Goal: Information Seeking & Learning: Understand process/instructions

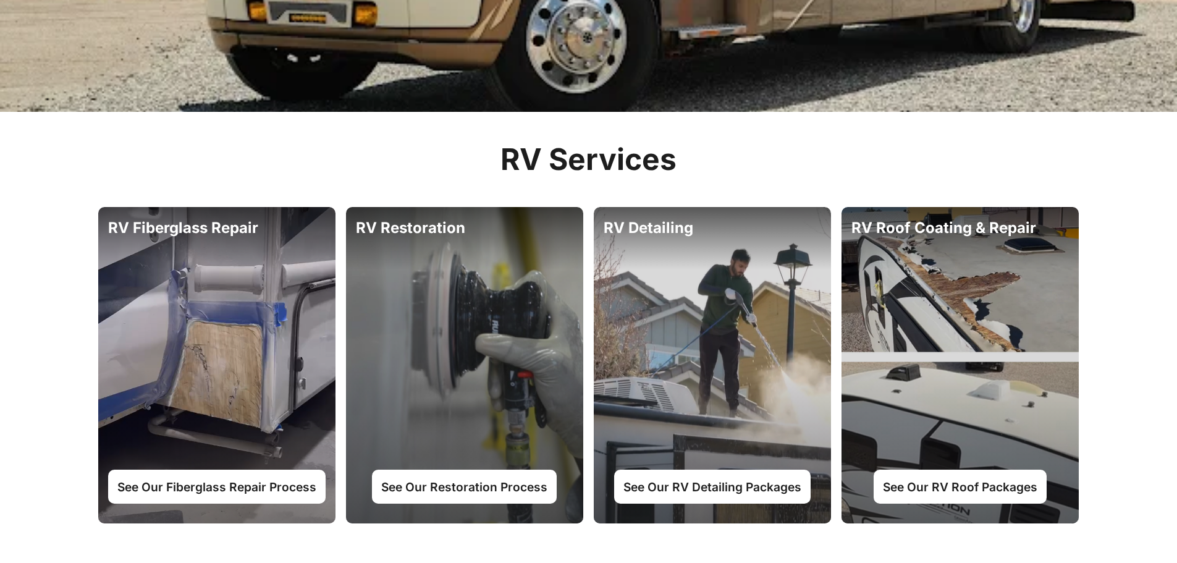
scroll to position [494, 0]
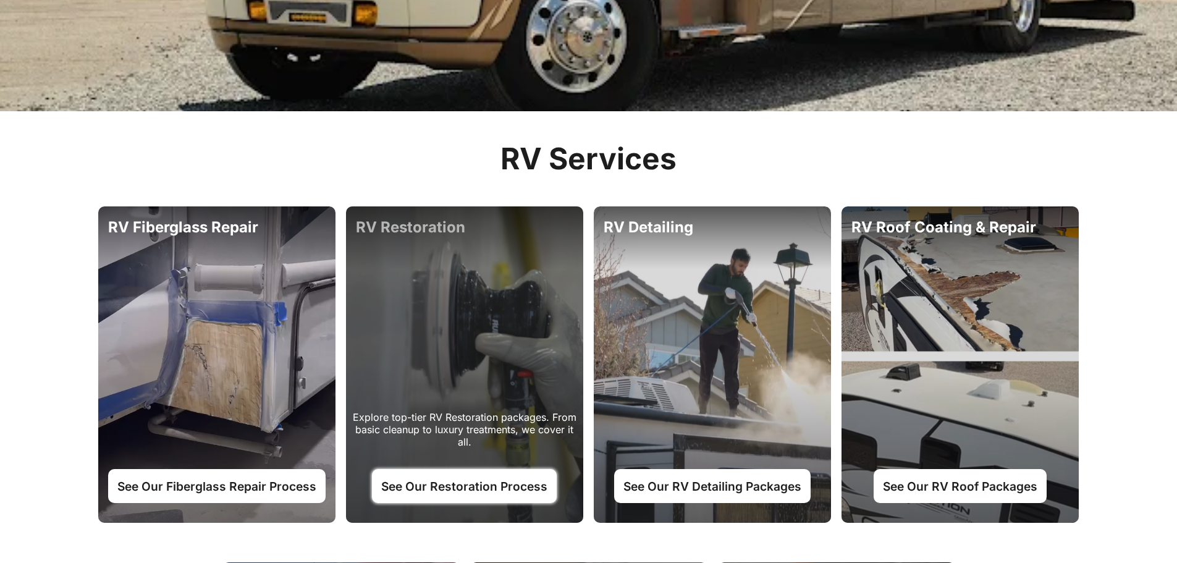
click at [483, 483] on link "See Our Restoration Process" at bounding box center [464, 485] width 185 height 33
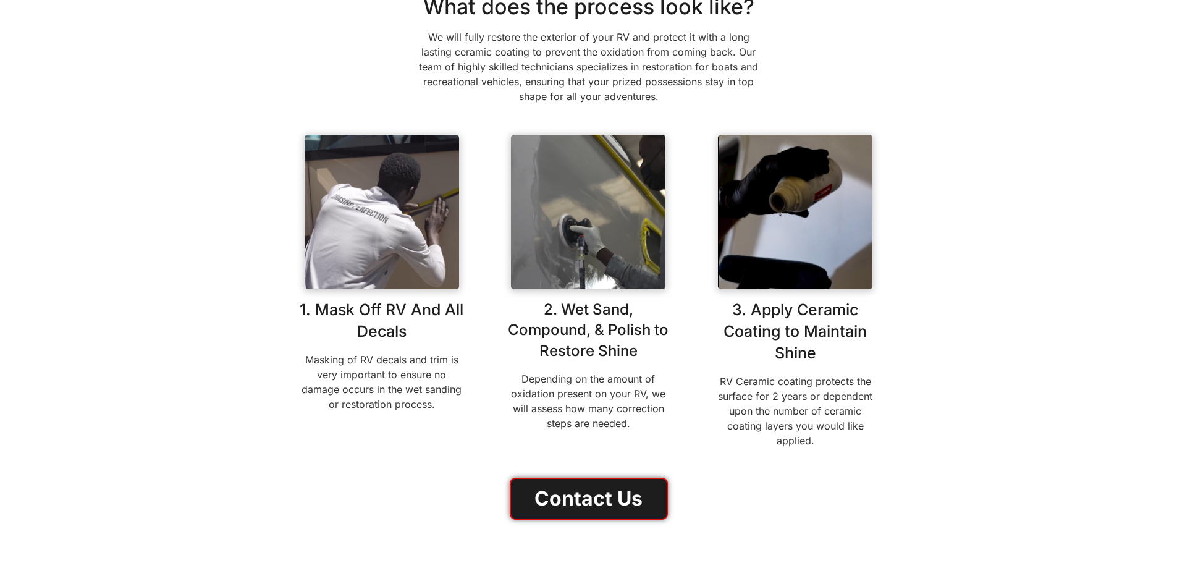
scroll to position [309, 0]
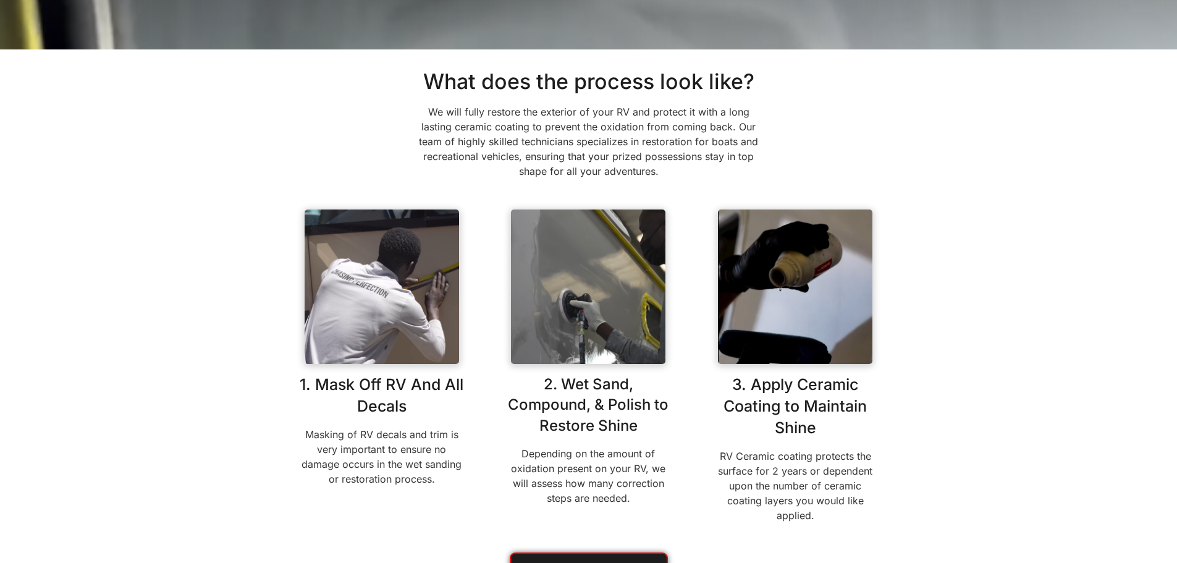
click at [661, 462] on p "Depending on the amount of oxidation present on your RV, we will assess how man…" at bounding box center [588, 475] width 167 height 59
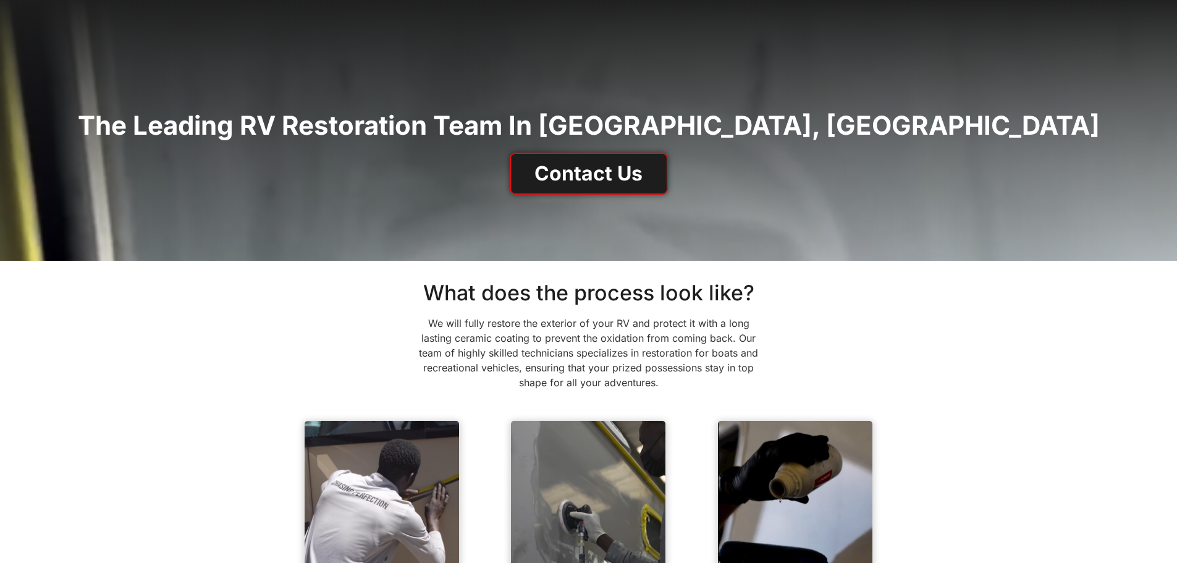
scroll to position [62, 0]
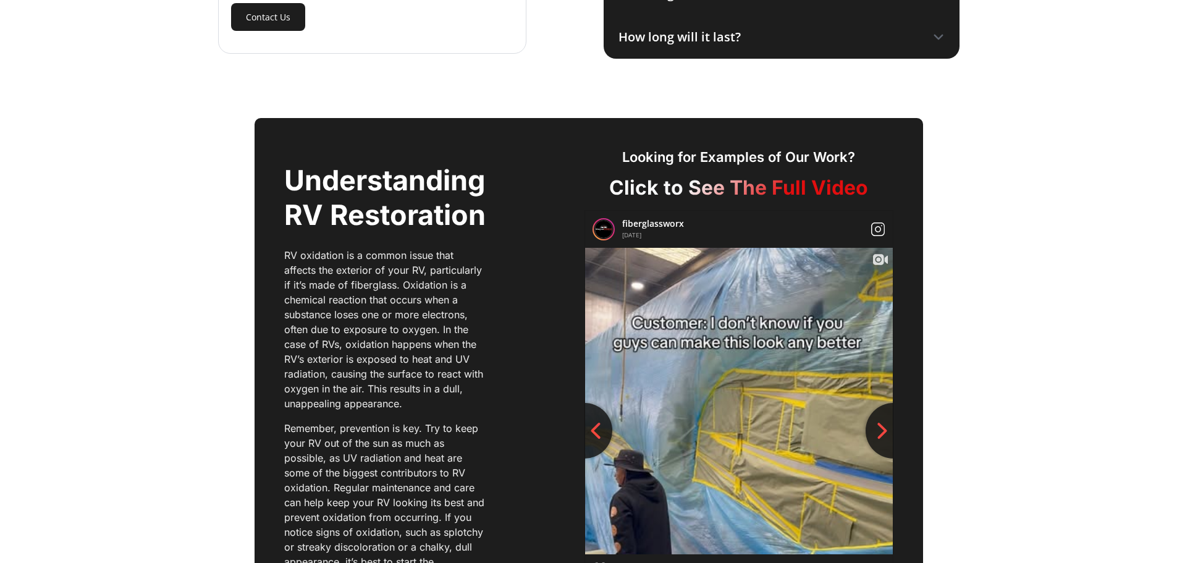
scroll to position [1916, 0]
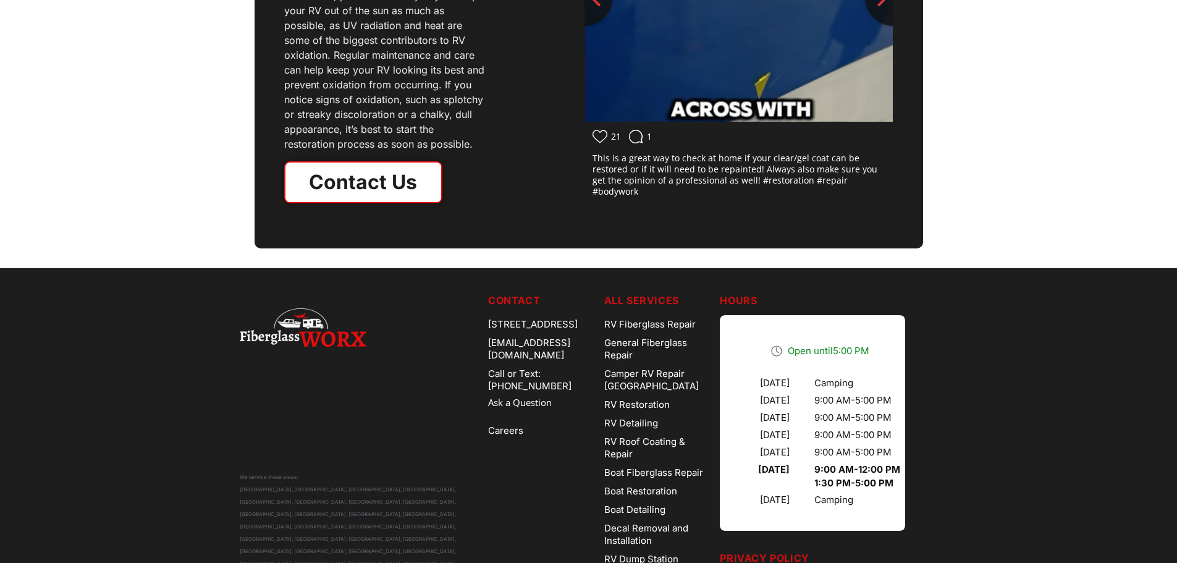
drag, startPoint x: 546, startPoint y: 331, endPoint x: 477, endPoint y: 323, distance: 69.6
click at [488, 323] on div "[STREET_ADDRESS]" at bounding box center [541, 324] width 106 height 19
copy div "[STREET_ADDRESS]"
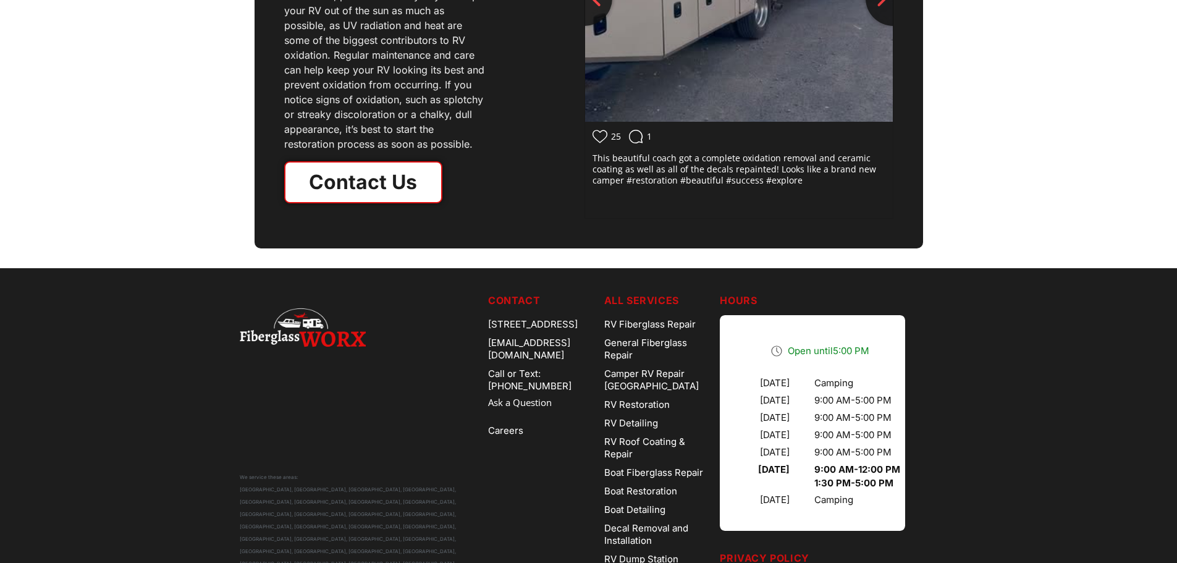
click at [916, 278] on div "We service these areas: [GEOGRAPHIC_DATA], [GEOGRAPHIC_DATA], [GEOGRAPHIC_DATA]…" at bounding box center [589, 456] width 760 height 376
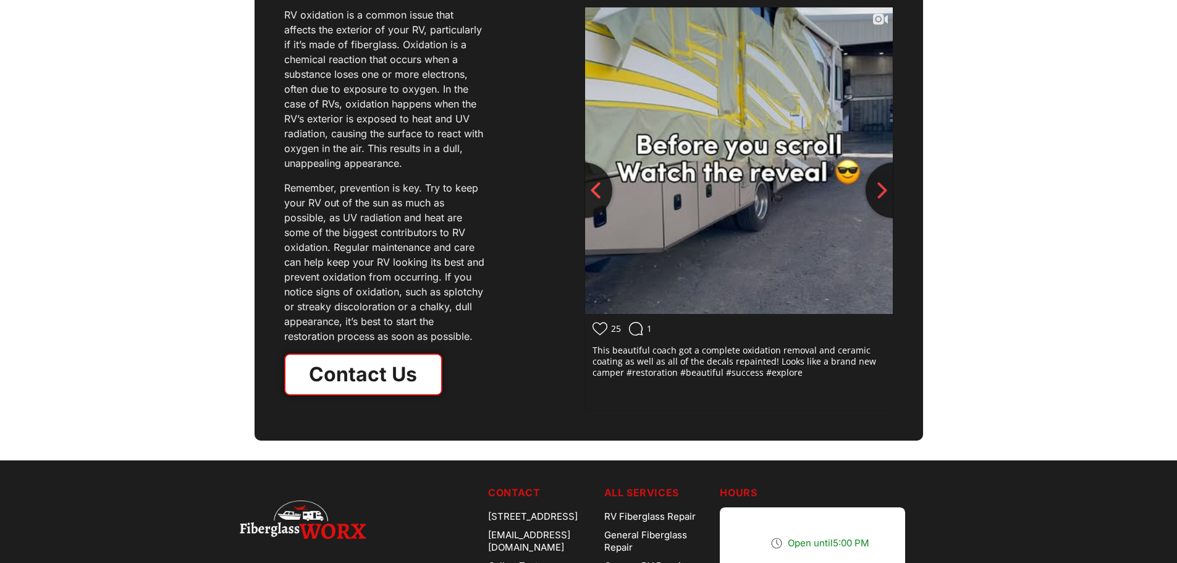
scroll to position [1792, 0]
